Goal: Entertainment & Leisure: Consume media (video, audio)

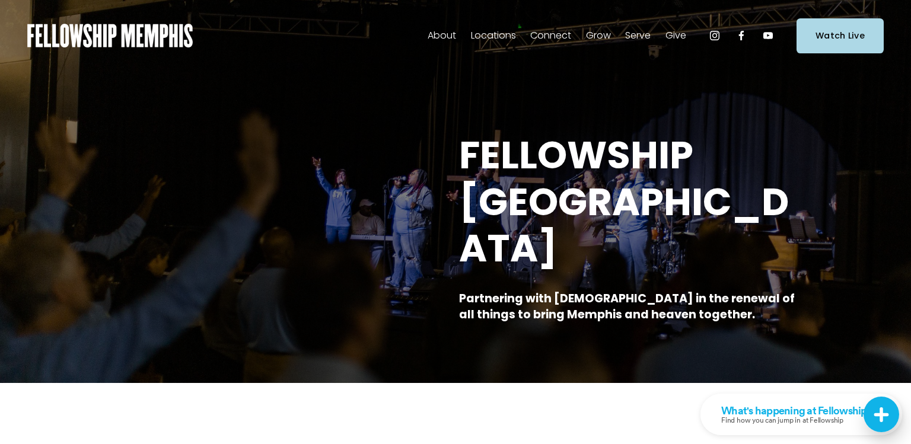
click at [840, 36] on link "Watch Live" at bounding box center [840, 35] width 87 height 35
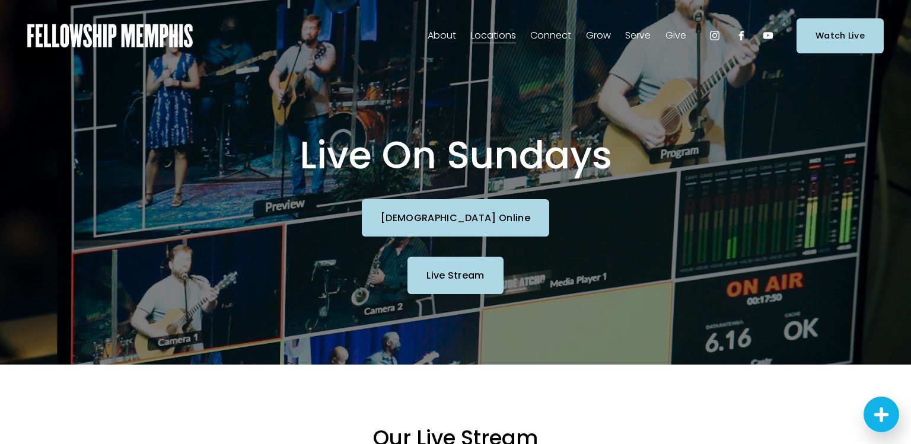
click at [434, 233] on link "Church Online" at bounding box center [455, 217] width 187 height 37
click at [481, 265] on link "Live Stream" at bounding box center [455, 275] width 96 height 37
